Goal: Task Accomplishment & Management: Use online tool/utility

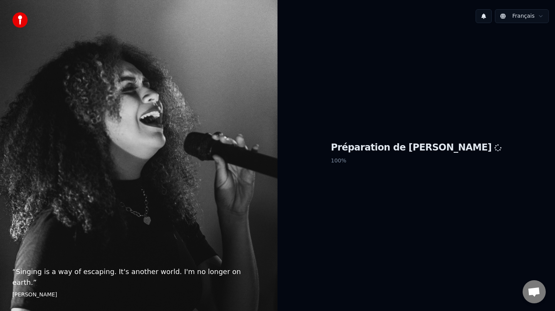
scroll to position [2, 0]
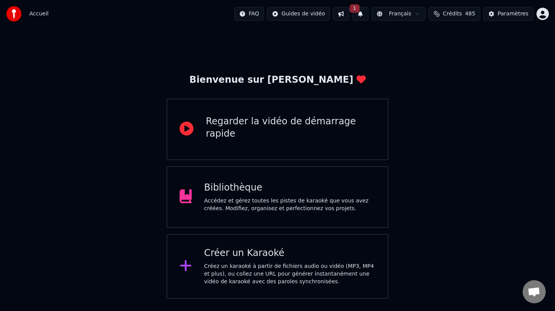
click at [364, 15] on button "1" at bounding box center [360, 14] width 16 height 14
click at [417, 40] on button "Mettre à Jour" at bounding box center [438, 38] width 48 height 14
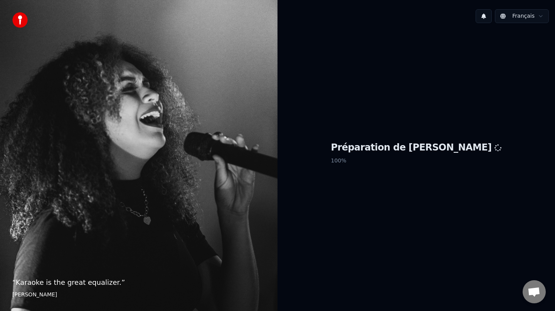
scroll to position [2, 0]
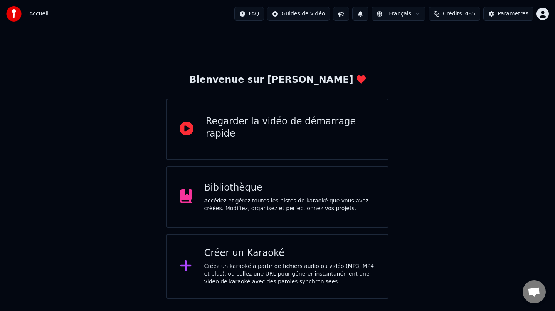
drag, startPoint x: 408, startPoint y: 62, endPoint x: 227, endPoint y: 96, distance: 184.0
click at [408, 62] on div "Bienvenue sur Youka Regarder la vidéo de démarrage rapide Bibliothèque Accédez …" at bounding box center [277, 163] width 555 height 271
click at [242, 266] on div "Créez un karaoké à partir de fichiers audio ou vidéo (MP3, MP4 et plus), ou col…" at bounding box center [290, 274] width 172 height 23
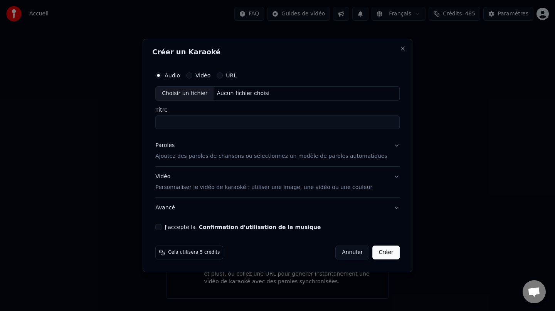
click at [198, 92] on div "Choisir un fichier" at bounding box center [185, 94] width 58 height 14
click at [213, 123] on input "**********" at bounding box center [277, 123] width 244 height 14
click at [210, 124] on input "**********" at bounding box center [277, 123] width 244 height 14
type input "**********"
click at [175, 146] on div "Paroles" at bounding box center [164, 146] width 19 height 8
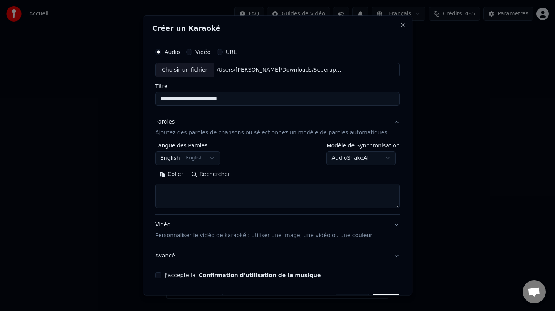
click at [219, 175] on button "Rechercher" at bounding box center [210, 174] width 47 height 12
type textarea "**********"
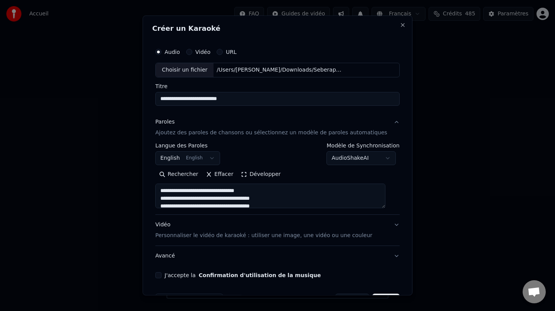
click at [250, 174] on button "Développer" at bounding box center [260, 174] width 47 height 12
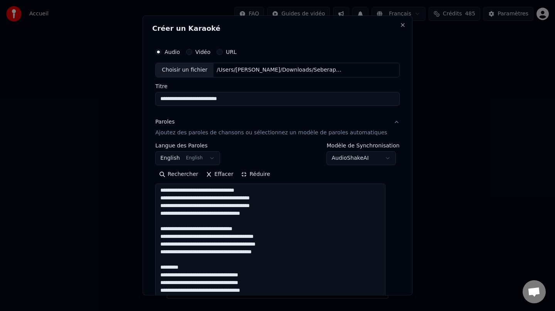
drag, startPoint x: 248, startPoint y: 101, endPoint x: 108, endPoint y: 93, distance: 140.1
click at [108, 93] on body "Accueil FAQ Guides de vidéo Français Crédits 485 Paramètres Bienvenue sur Youka…" at bounding box center [277, 149] width 555 height 299
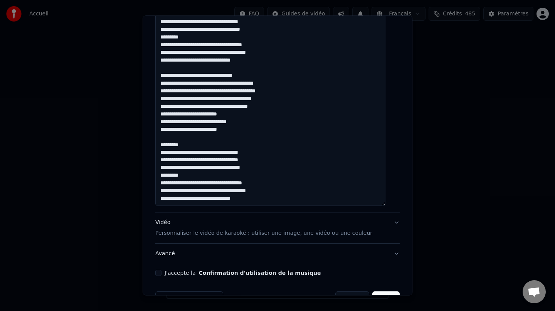
scroll to position [284, 0]
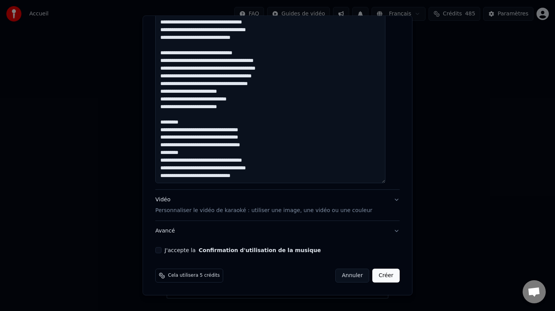
click at [164, 254] on div "**********" at bounding box center [277, 7] width 251 height 500
click at [167, 197] on div "Vidéo Personnaliser le vidéo de karaoké : utiliser une image, une vidéo ou une …" at bounding box center [263, 205] width 217 height 19
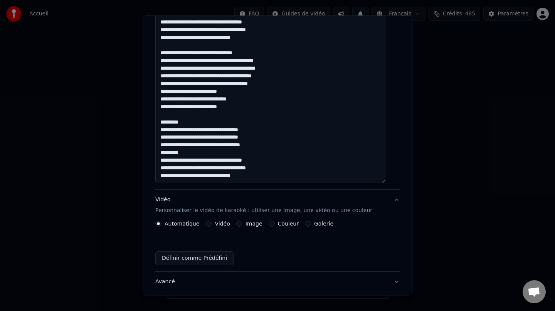
scroll to position [4, 0]
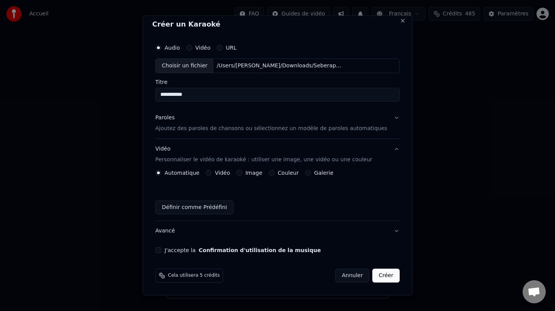
click at [275, 175] on button "Couleur" at bounding box center [272, 173] width 6 height 6
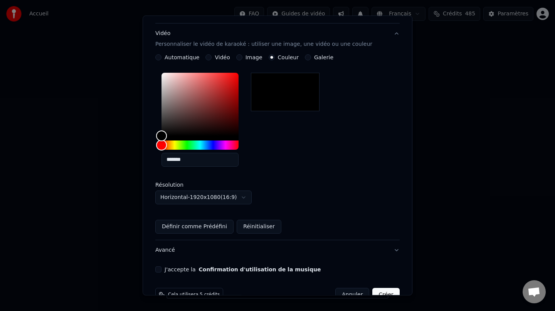
scroll to position [139, 0]
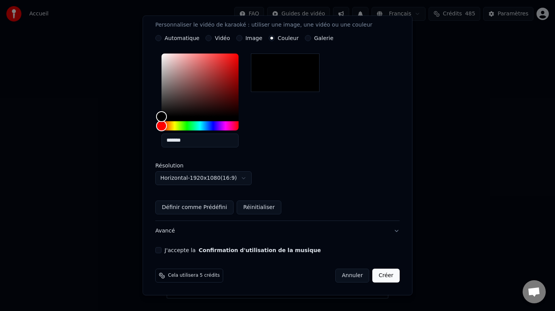
click at [162, 251] on button "J'accepte la Confirmation d'utilisation de la musique" at bounding box center [158, 250] width 6 height 6
click at [382, 274] on button "Créer" at bounding box center [386, 276] width 27 height 14
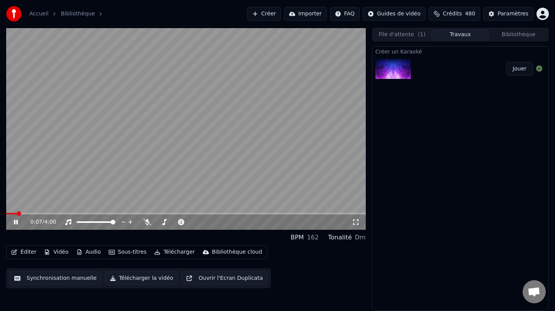
click at [15, 222] on icon at bounding box center [21, 222] width 18 height 6
click at [177, 248] on button "Télécharger" at bounding box center [174, 252] width 47 height 11
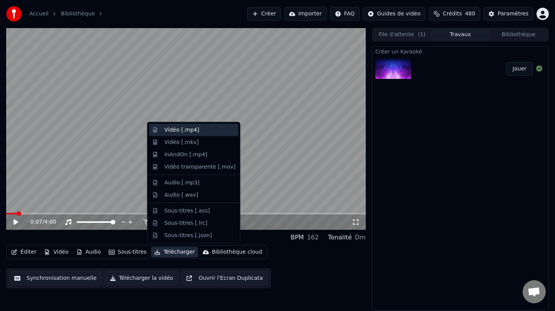
click at [195, 130] on div "Vidéo [.mp4]" at bounding box center [182, 130] width 35 height 8
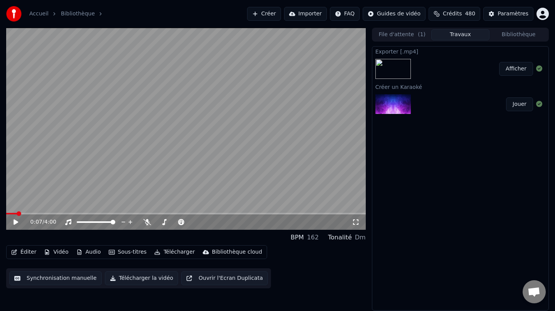
click at [513, 73] on button "Afficher" at bounding box center [516, 69] width 34 height 14
